Goal: Navigation & Orientation: Find specific page/section

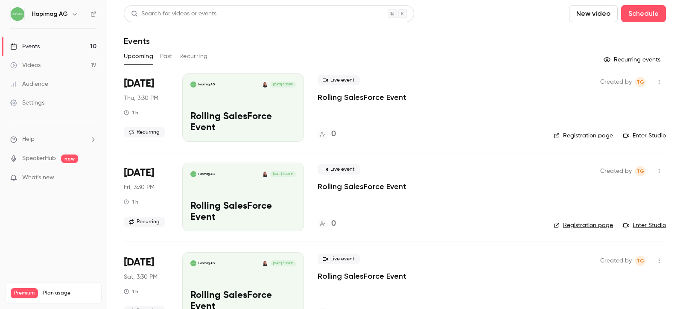
click at [263, 100] on div "Hapimag AG Oct 16, 3:30 PM Rolling SalesForce Event" at bounding box center [243, 107] width 122 height 68
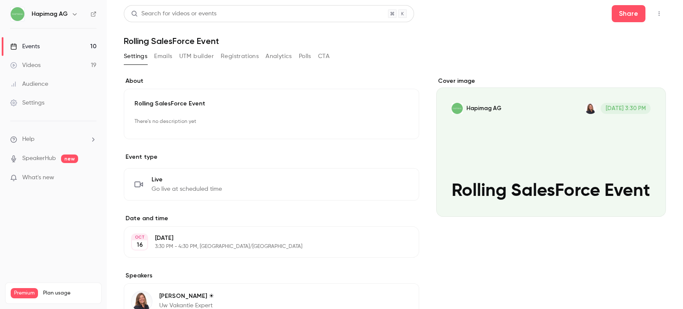
click at [163, 58] on button "Emails" at bounding box center [163, 57] width 18 height 14
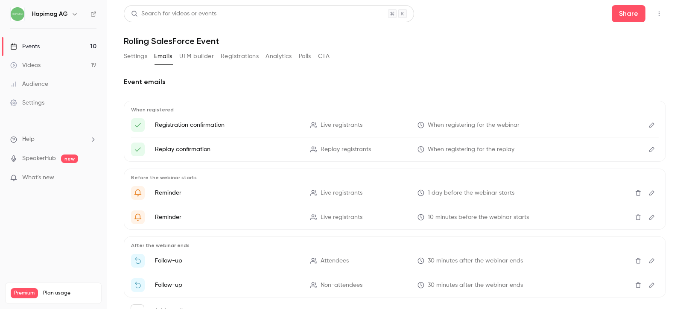
click at [321, 57] on button "CTA" at bounding box center [324, 57] width 12 height 14
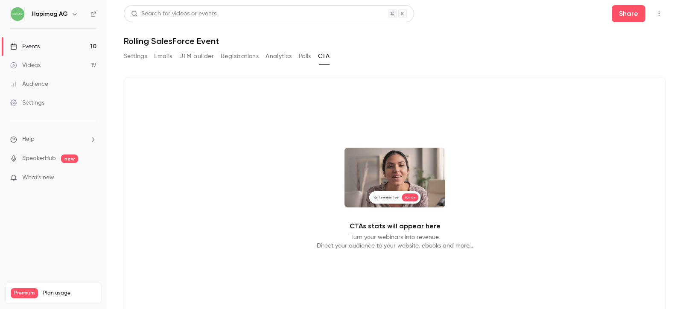
click at [305, 55] on button "Polls" at bounding box center [305, 57] width 12 height 14
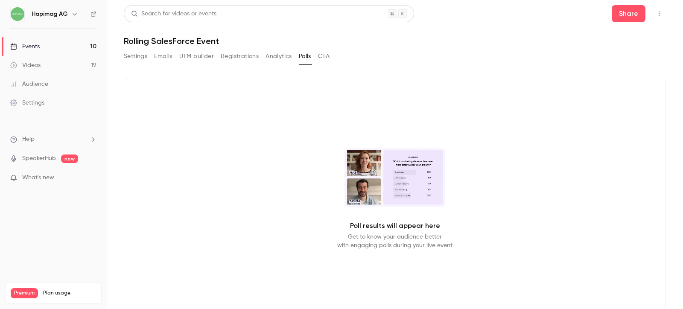
click at [276, 59] on button "Analytics" at bounding box center [278, 57] width 26 height 14
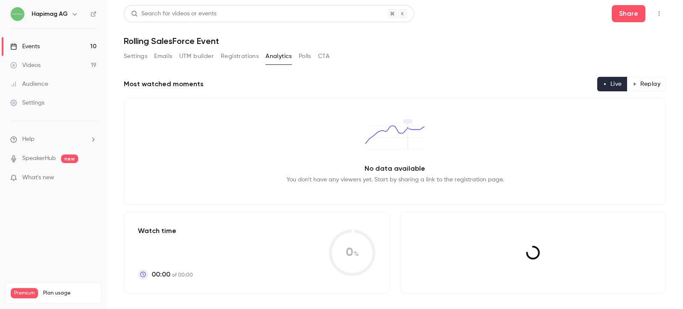
click at [244, 58] on button "Registrations" at bounding box center [240, 57] width 38 height 14
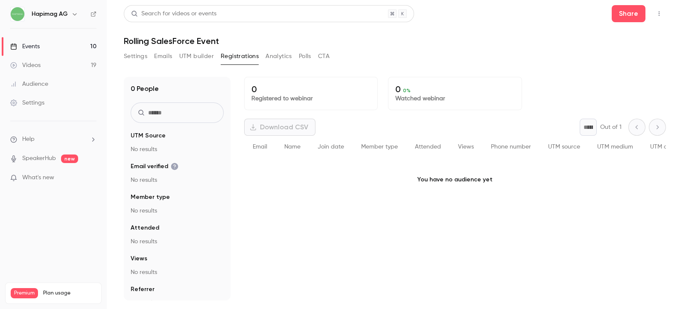
click at [37, 45] on div "Events" at bounding box center [24, 46] width 29 height 9
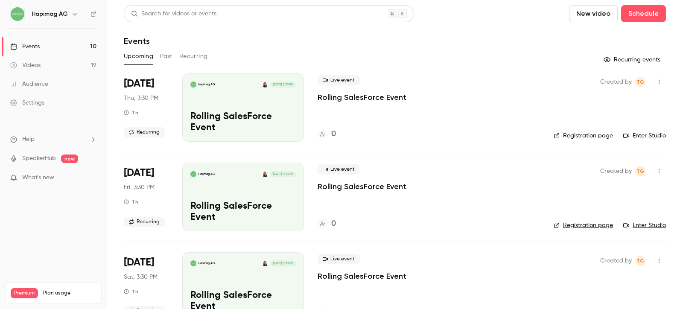
click at [160, 58] on button "Past" at bounding box center [166, 57] width 12 height 14
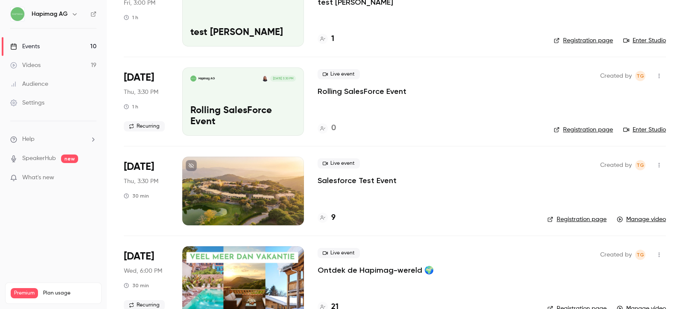
scroll to position [320, 0]
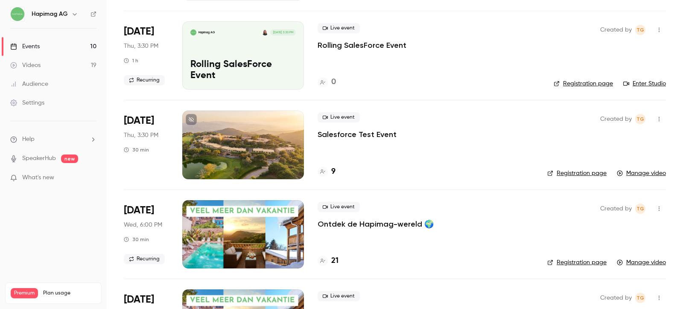
click at [233, 147] on div at bounding box center [243, 145] width 122 height 68
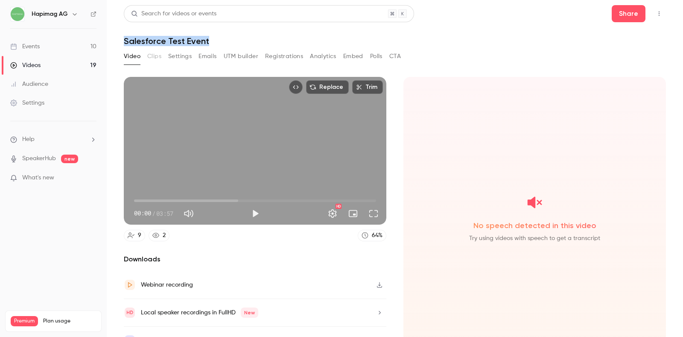
drag, startPoint x: 217, startPoint y: 38, endPoint x: 124, endPoint y: 40, distance: 93.5
click at [124, 40] on h1 "Salesforce Test Event" at bounding box center [395, 41] width 542 height 10
